Goal: Task Accomplishment & Management: Manage account settings

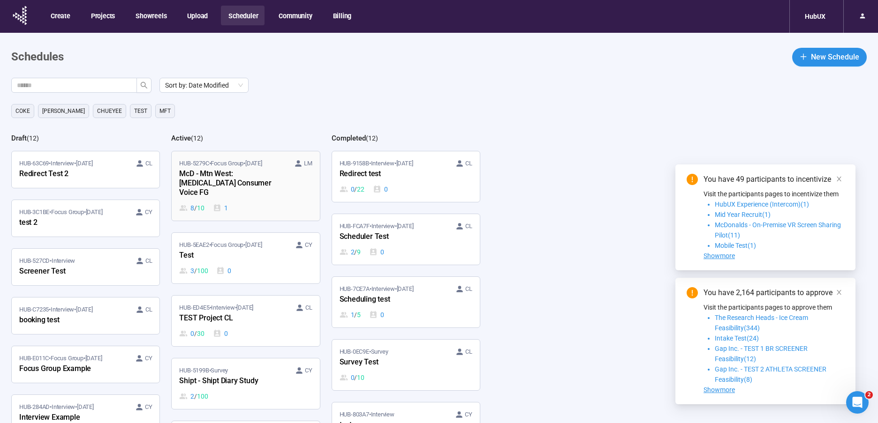
click at [232, 172] on div "McD - Mtn West: [MEDICAL_DATA] Consumer Voice FG" at bounding box center [230, 183] width 103 height 31
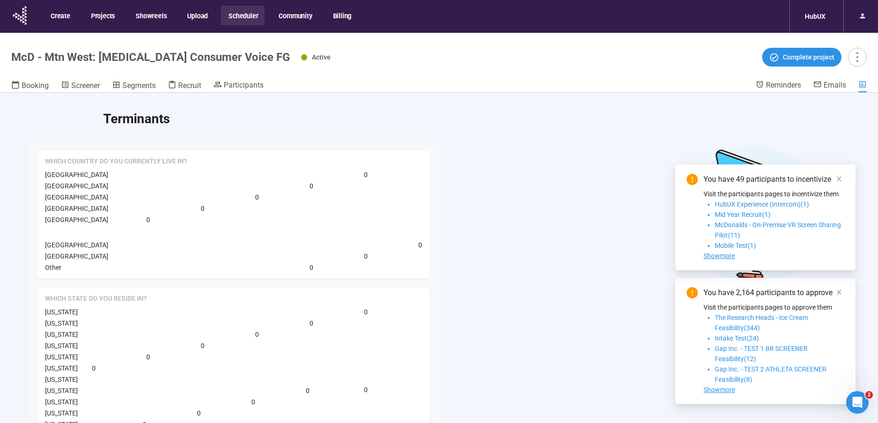
scroll to position [158, 0]
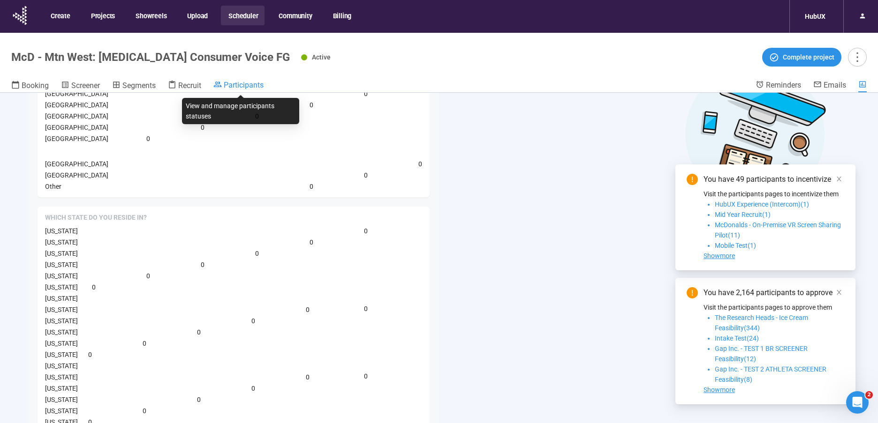
click at [228, 82] on span "Participants" at bounding box center [244, 85] width 40 height 9
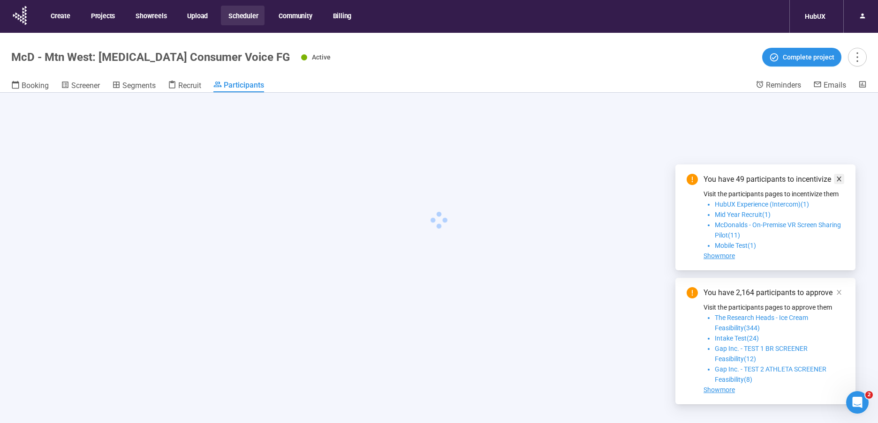
click at [836, 177] on icon "close" at bounding box center [839, 179] width 7 height 7
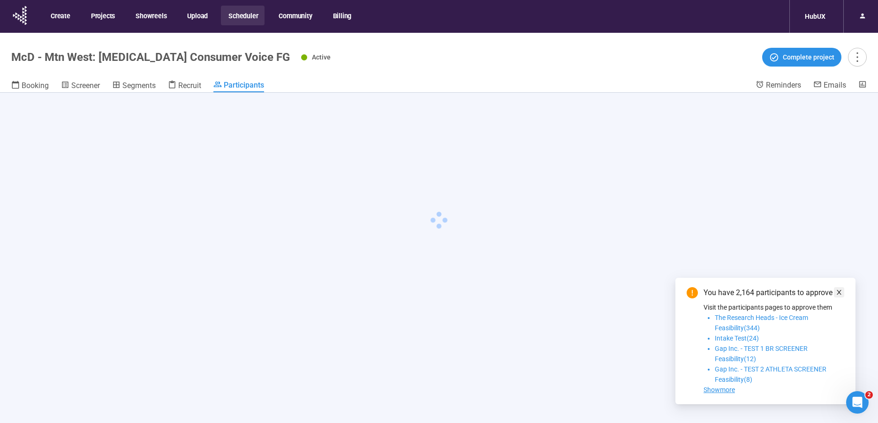
click at [841, 292] on icon "close" at bounding box center [839, 292] width 7 height 7
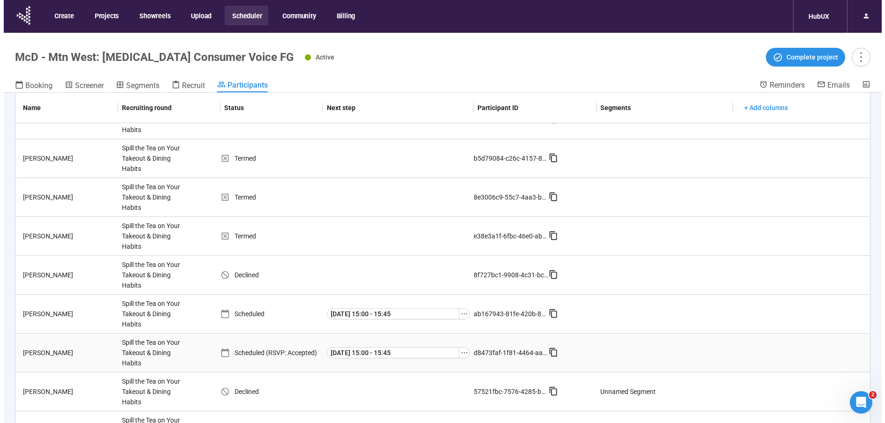
scroll to position [617, 0]
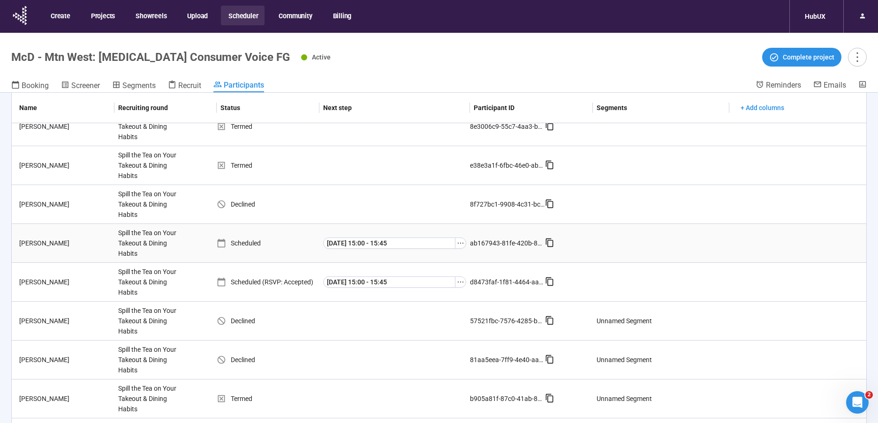
click at [241, 242] on div "Scheduled" at bounding box center [268, 243] width 103 height 10
click at [261, 242] on div "Scheduled" at bounding box center [268, 243] width 103 height 10
click at [458, 245] on icon "ellipsis" at bounding box center [461, 244] width 8 height 8
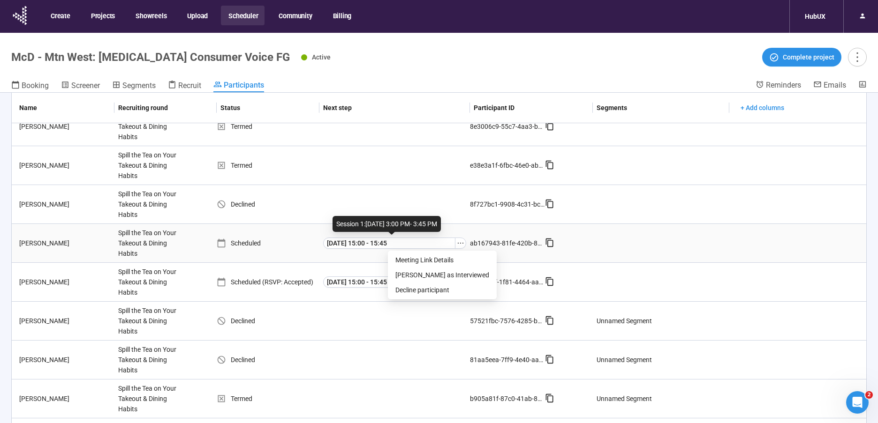
click at [287, 240] on div "Scheduled" at bounding box center [268, 243] width 103 height 10
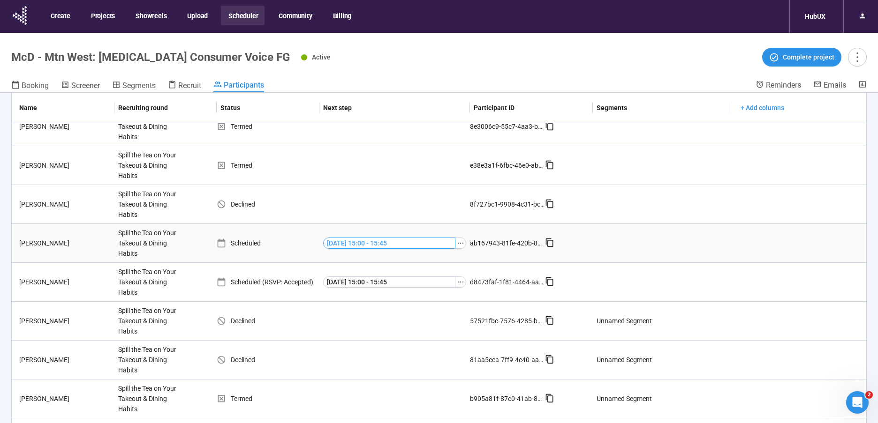
click at [344, 241] on span "[DATE] 15:00 - 15:45" at bounding box center [357, 243] width 60 height 10
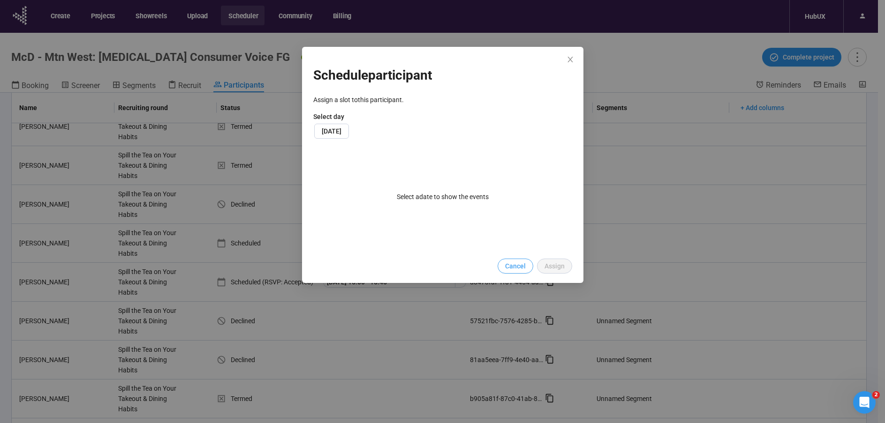
click at [514, 264] on span "Cancel" at bounding box center [515, 266] width 21 height 10
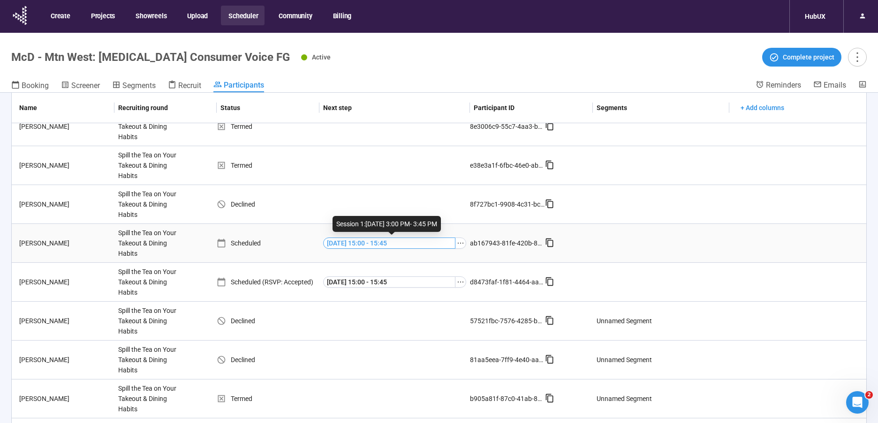
click at [385, 241] on span "[DATE] 15:00 - 15:45" at bounding box center [357, 243] width 60 height 10
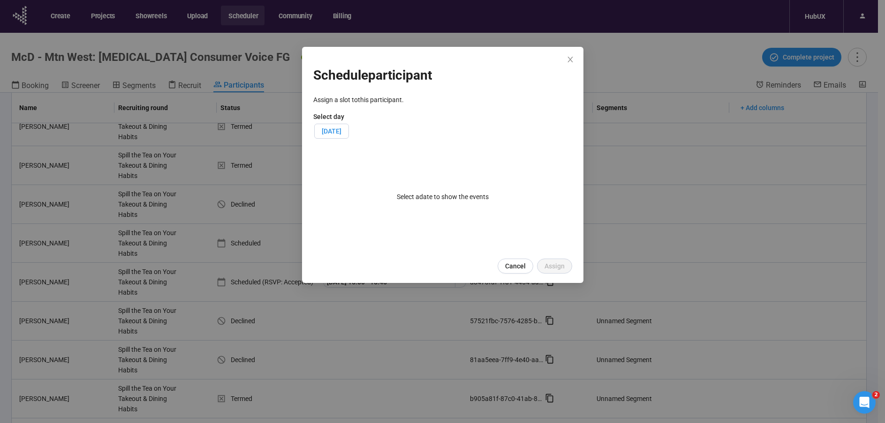
click at [341, 129] on span "[DATE]" at bounding box center [332, 132] width 20 height 8
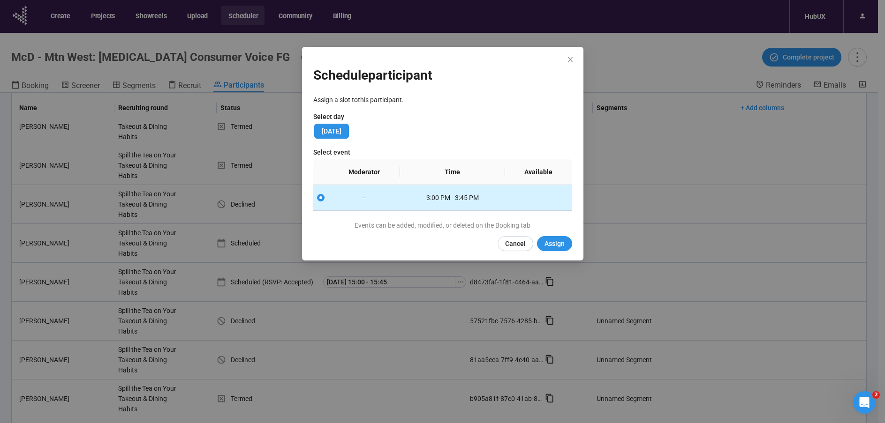
click at [357, 202] on td "–" at bounding box center [364, 198] width 72 height 26
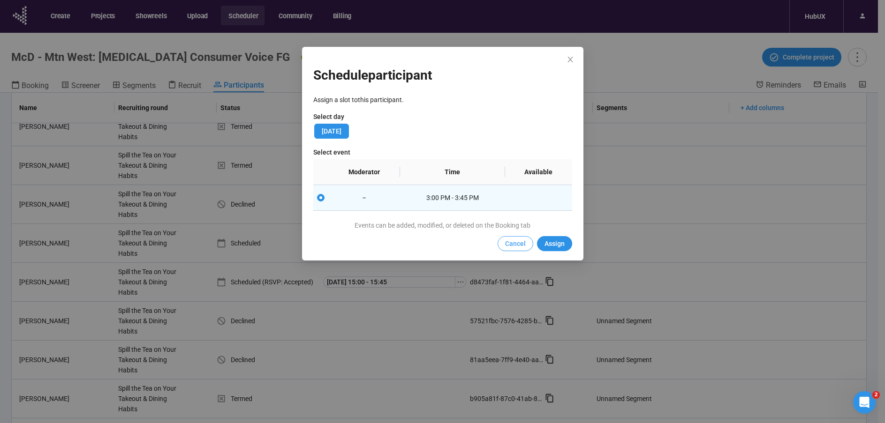
click at [512, 241] on span "Cancel" at bounding box center [515, 244] width 21 height 10
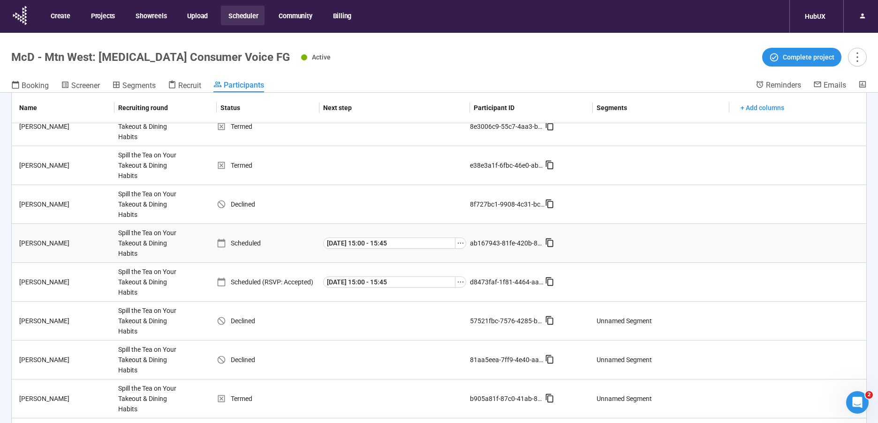
click at [293, 244] on div "Scheduled" at bounding box center [268, 243] width 103 height 10
click at [663, 37] on header "McD - Mtn West: [MEDICAL_DATA] Consumer Voice FG Active Complete project Bookin…" at bounding box center [439, 63] width 878 height 60
click at [71, 280] on div "[PERSON_NAME]" at bounding box center [64, 282] width 99 height 10
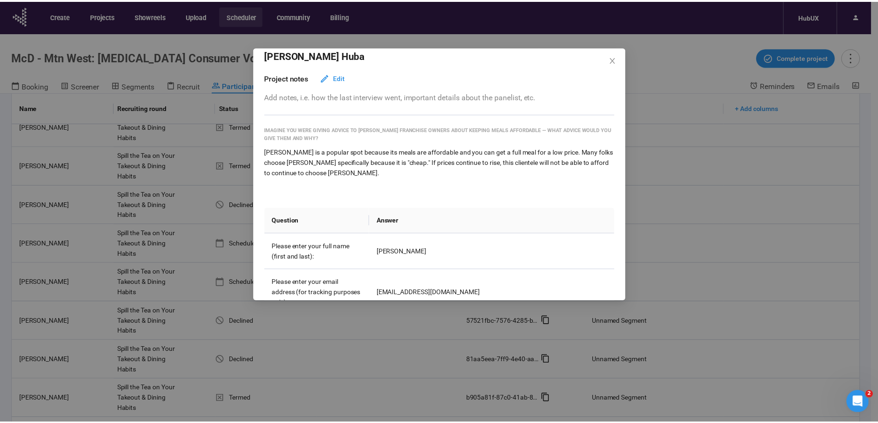
scroll to position [0, 0]
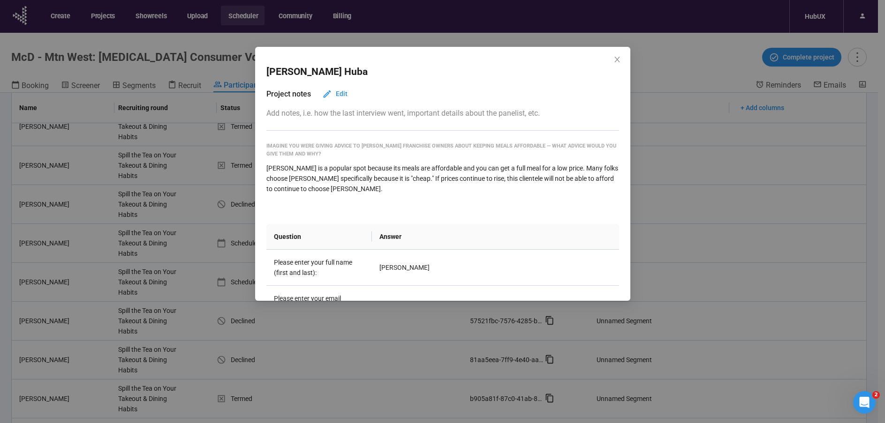
click at [378, 148] on div "Imagine you were giving advice to [PERSON_NAME] franchise owners about keeping …" at bounding box center [442, 150] width 353 height 16
click at [613, 60] on icon "close" at bounding box center [617, 60] width 8 height 8
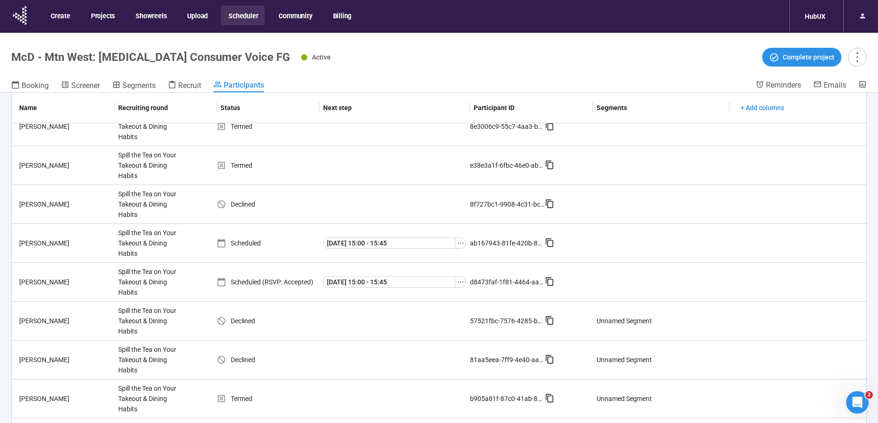
drag, startPoint x: 432, startPoint y: 68, endPoint x: 235, endPoint y: 97, distance: 199.0
click at [432, 69] on header "McD - Mtn West: [MEDICAL_DATA] Consumer Voice FG Active Complete project Bookin…" at bounding box center [439, 63] width 878 height 60
click at [37, 82] on span "Booking" at bounding box center [35, 85] width 27 height 9
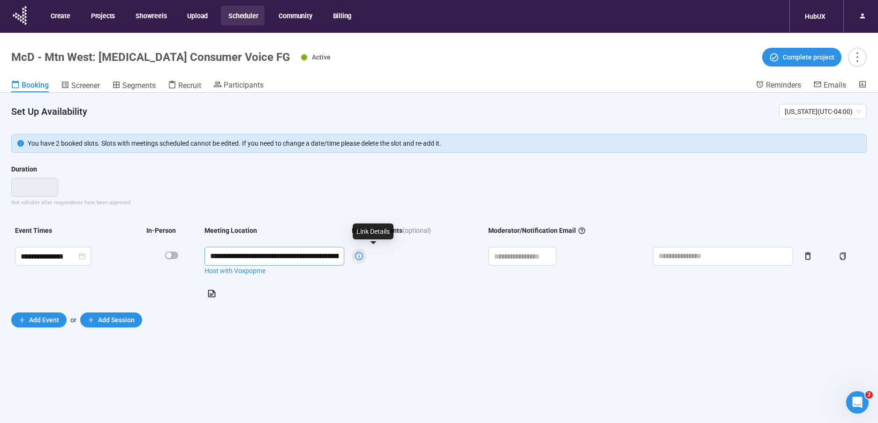
drag, startPoint x: 274, startPoint y: 259, endPoint x: 377, endPoint y: 259, distance: 103.6
click at [377, 259] on tr "**********" at bounding box center [438, 274] width 855 height 62
click at [276, 255] on input "**********" at bounding box center [274, 256] width 140 height 19
drag, startPoint x: 250, startPoint y: 255, endPoint x: 177, endPoint y: 247, distance: 73.6
click at [177, 247] on tr "**********" at bounding box center [438, 274] width 855 height 62
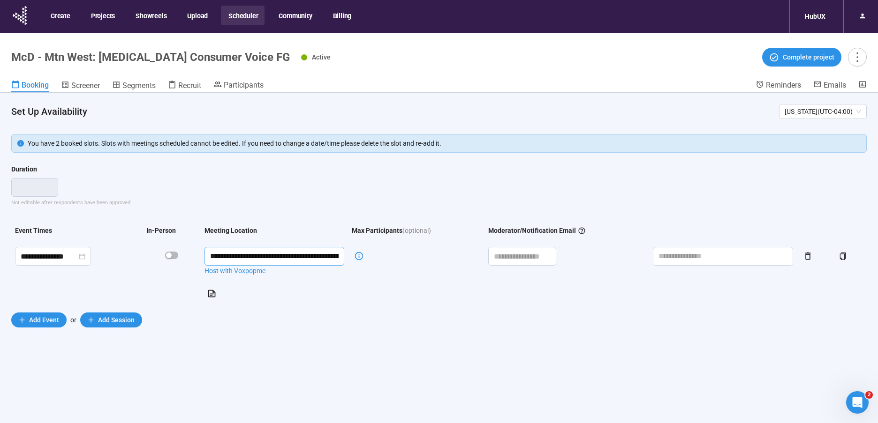
click at [287, 253] on input "**********" at bounding box center [274, 256] width 140 height 19
drag, startPoint x: 307, startPoint y: 256, endPoint x: 295, endPoint y: 259, distance: 12.0
click at [295, 259] on input "**********" at bounding box center [274, 256] width 140 height 19
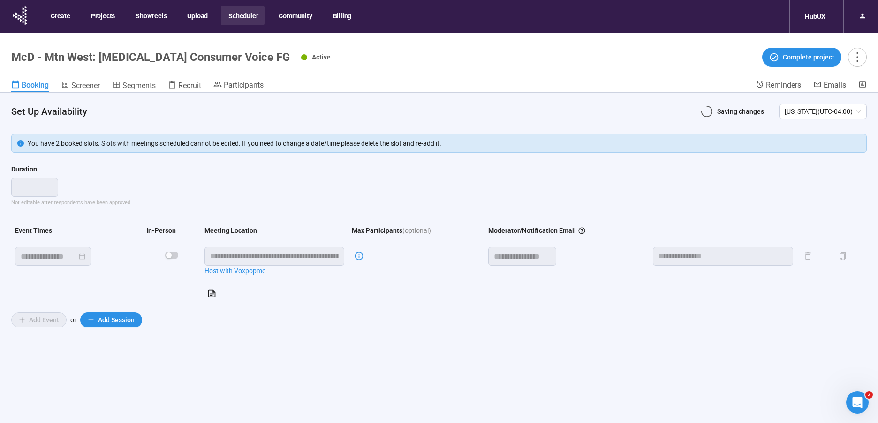
click at [340, 191] on div "**" at bounding box center [438, 187] width 855 height 19
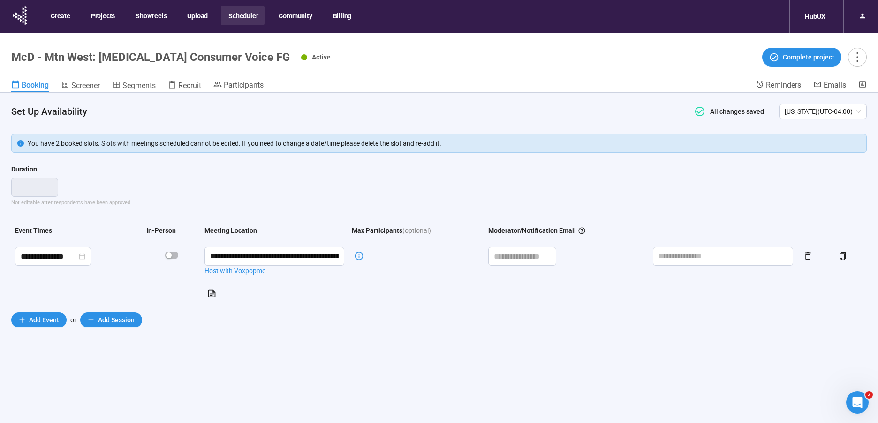
click at [734, 268] on td at bounding box center [722, 274] width 147 height 62
click at [700, 251] on input "text" at bounding box center [723, 256] width 140 height 19
